Goal: Transaction & Acquisition: Purchase product/service

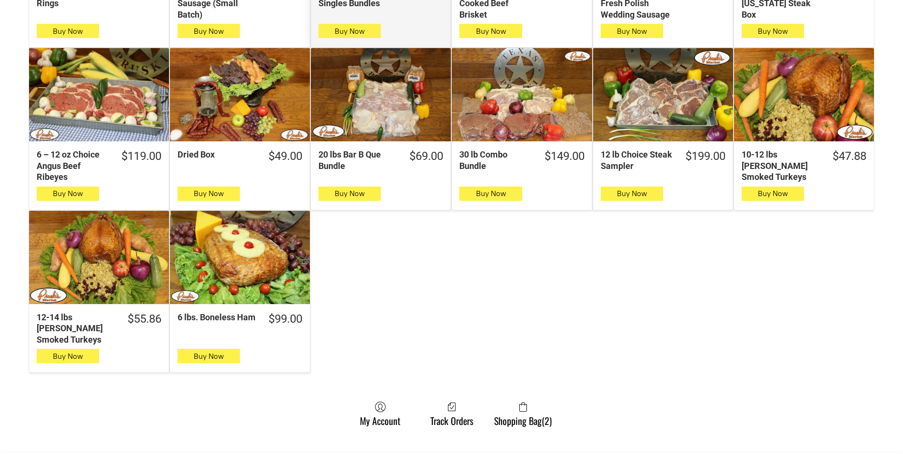
scroll to position [381, 0]
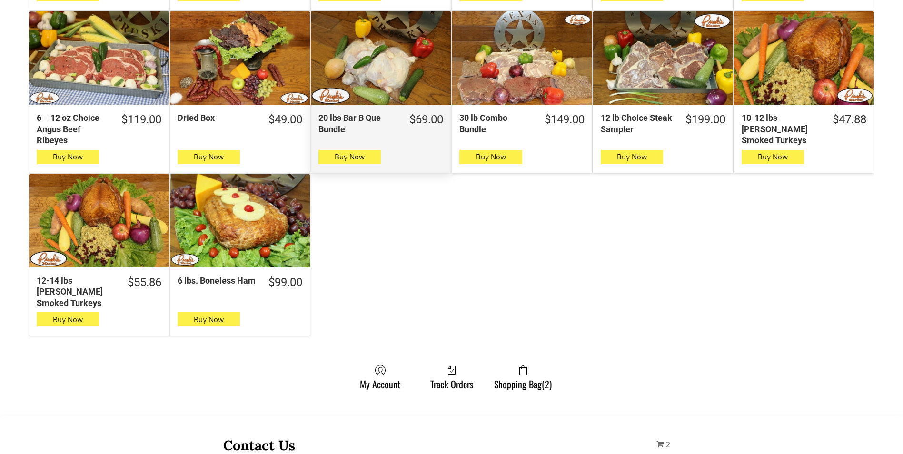
click at [370, 67] on div "20 lbs Bar B Que Bundle" at bounding box center [381, 57] width 140 height 93
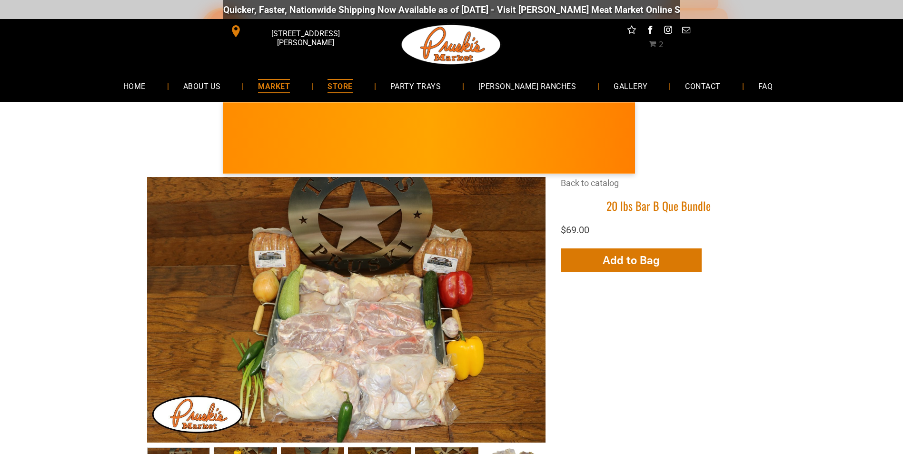
click at [290, 87] on span "MARKET" at bounding box center [274, 86] width 32 height 14
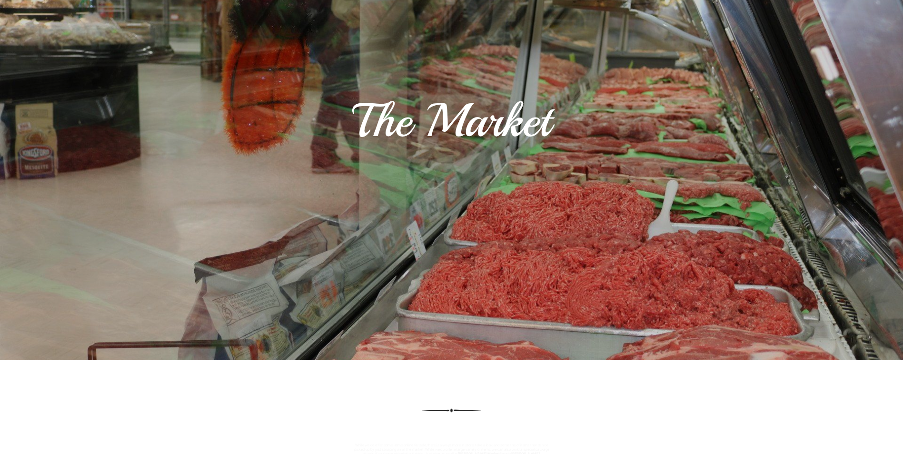
scroll to position [238, 0]
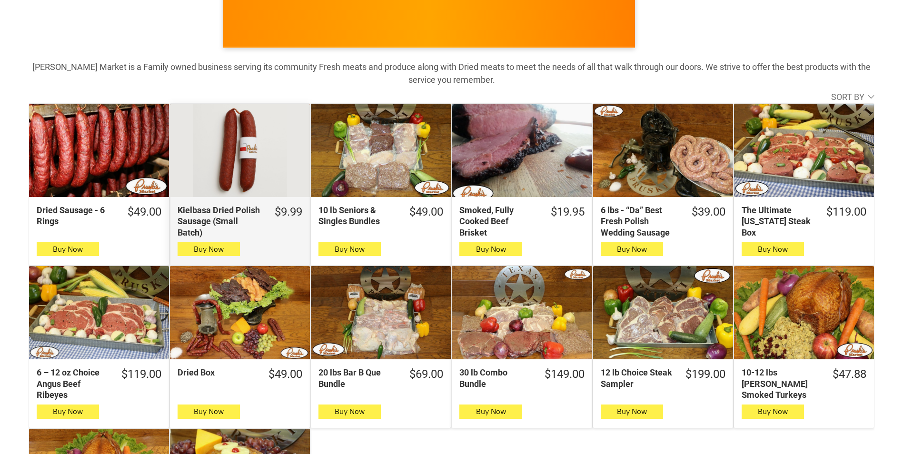
scroll to position [143, 0]
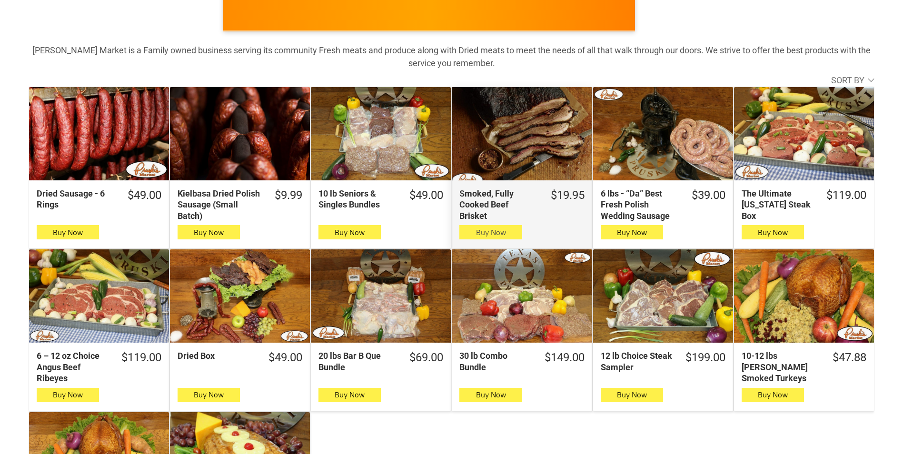
click at [494, 232] on icon "button" at bounding box center [491, 232] width 10 height 11
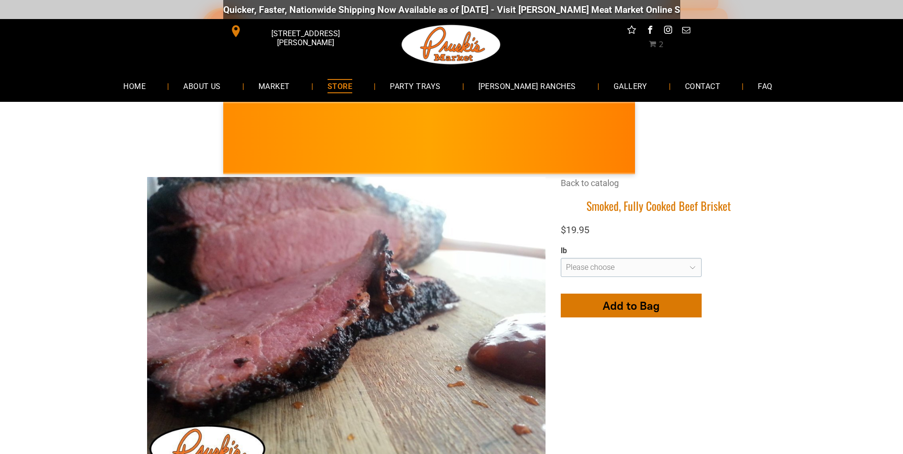
click at [618, 304] on span "Add to Bag" at bounding box center [631, 306] width 57 height 14
click at [691, 266] on select "**********" at bounding box center [631, 267] width 141 height 19
